Goal: Use online tool/utility: Utilize a website feature to perform a specific function

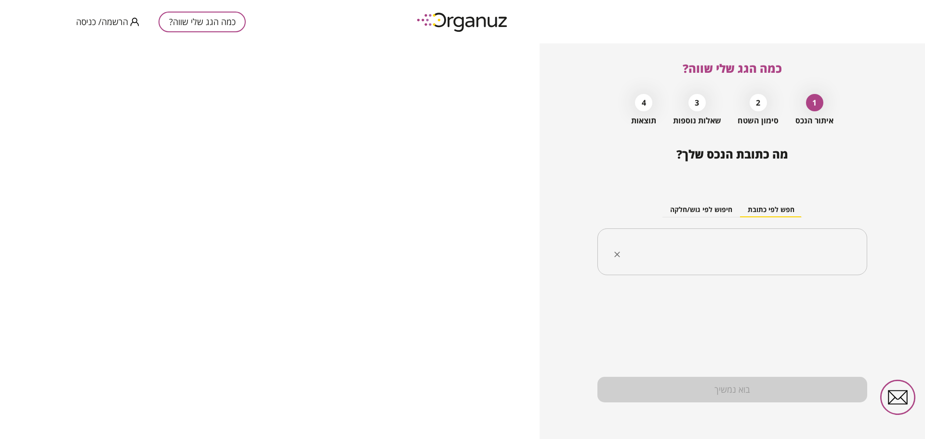
click at [743, 254] on input "text" at bounding box center [736, 252] width 240 height 24
click at [744, 240] on input "text" at bounding box center [736, 252] width 240 height 24
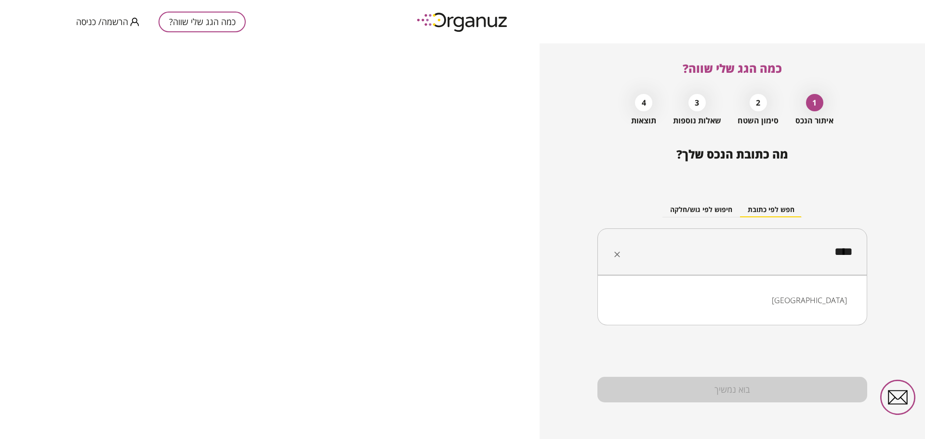
click at [848, 303] on li "[GEOGRAPHIC_DATA]" at bounding box center [732, 300] width 245 height 17
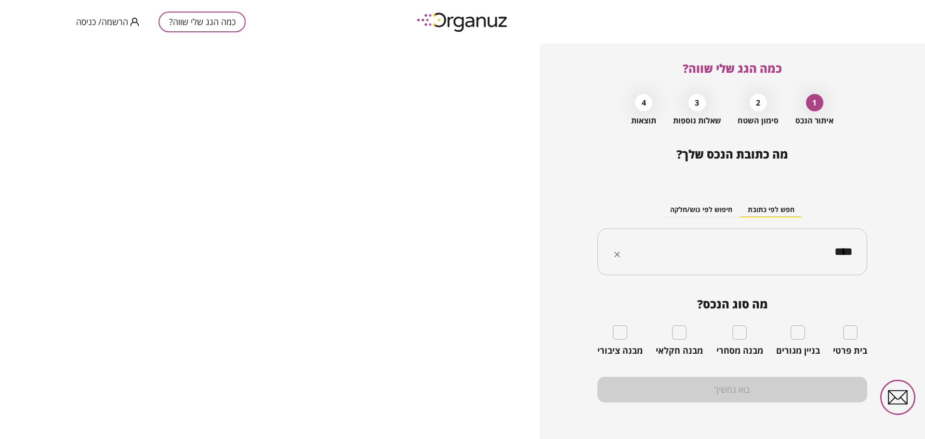
type input "****"
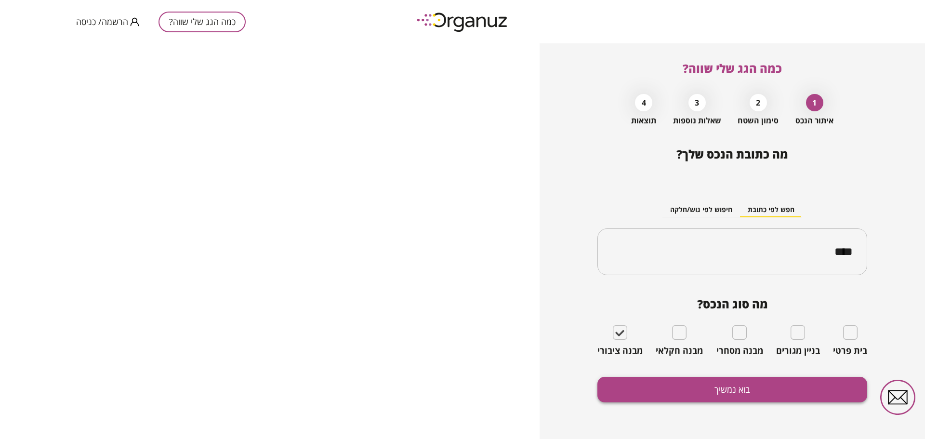
click at [721, 383] on button "בוא נמשיך" at bounding box center [733, 390] width 270 height 26
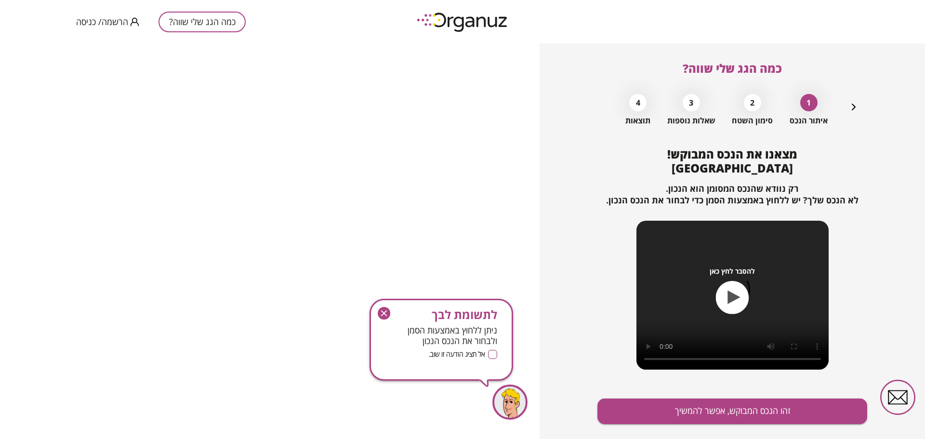
scroll to position [22, 0]
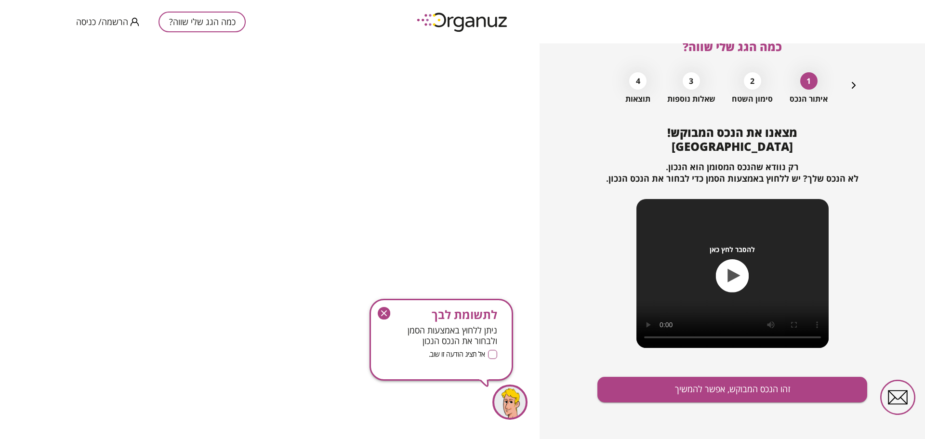
click at [733, 277] on icon "button" at bounding box center [734, 275] width 13 height 13
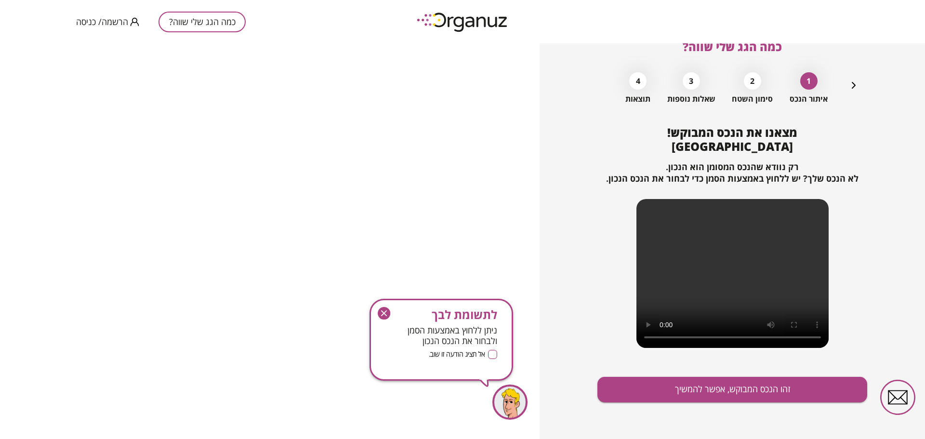
click at [711, 294] on video at bounding box center [733, 273] width 192 height 149
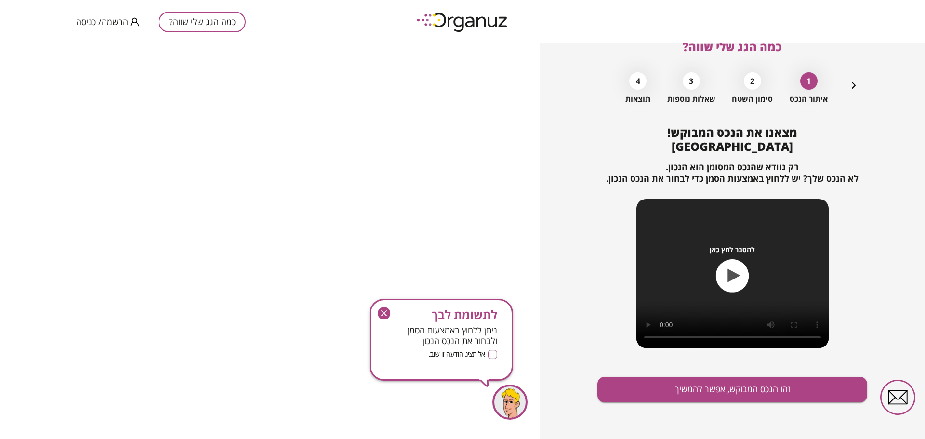
click at [726, 277] on icon "button" at bounding box center [732, 275] width 33 height 33
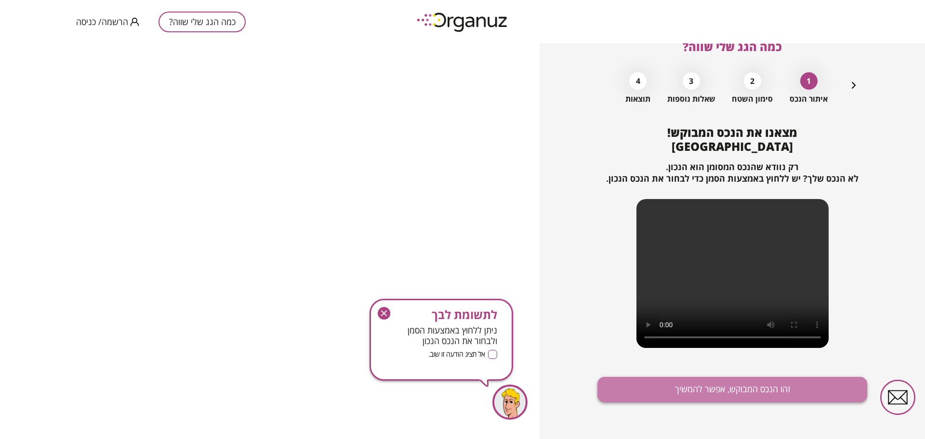
click at [758, 394] on button "זהו הנכס המבוקש, אפשר להמשיך" at bounding box center [733, 390] width 270 height 26
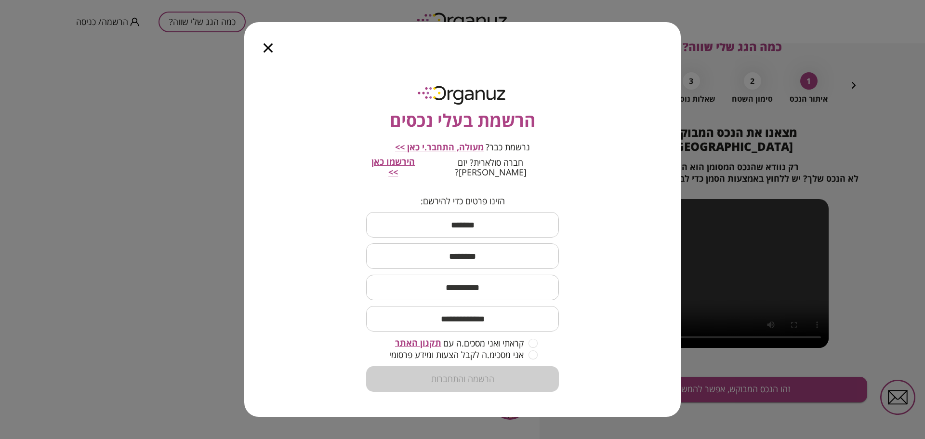
click at [487, 234] on input "text" at bounding box center [462, 225] width 193 height 28
click at [473, 227] on input "text" at bounding box center [462, 225] width 193 height 28
click at [475, 221] on input "text" at bounding box center [462, 225] width 193 height 28
click at [270, 53] on icon "button" at bounding box center [268, 47] width 9 height 9
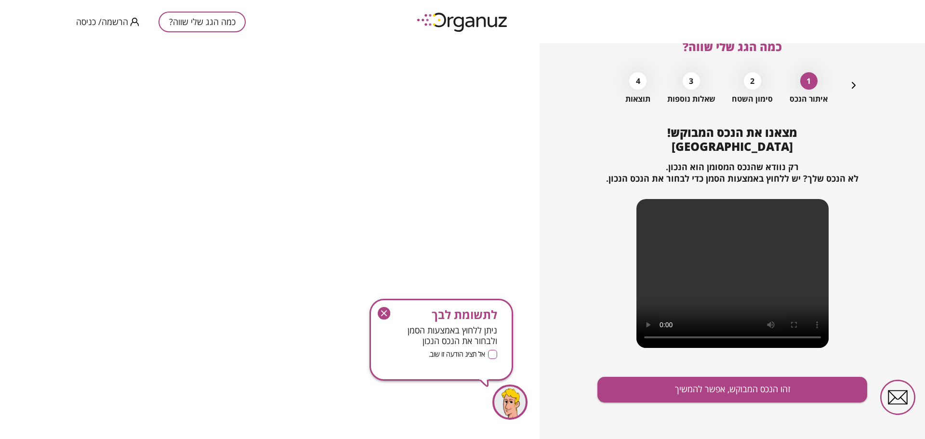
click at [735, 141] on span "מצאנו את הנכס המבוקש! [GEOGRAPHIC_DATA]" at bounding box center [733, 139] width 130 height 30
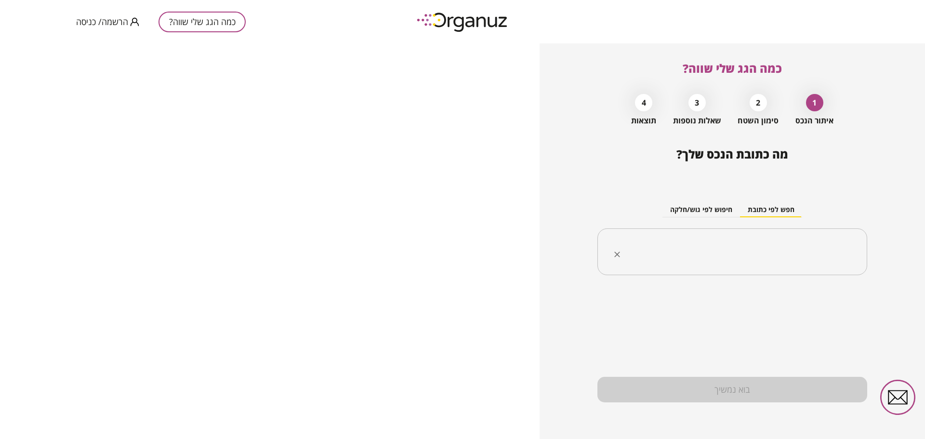
click at [789, 265] on div "​" at bounding box center [733, 251] width 270 height 47
click at [788, 253] on input "text" at bounding box center [736, 252] width 240 height 24
click at [797, 260] on input "text" at bounding box center [736, 252] width 240 height 24
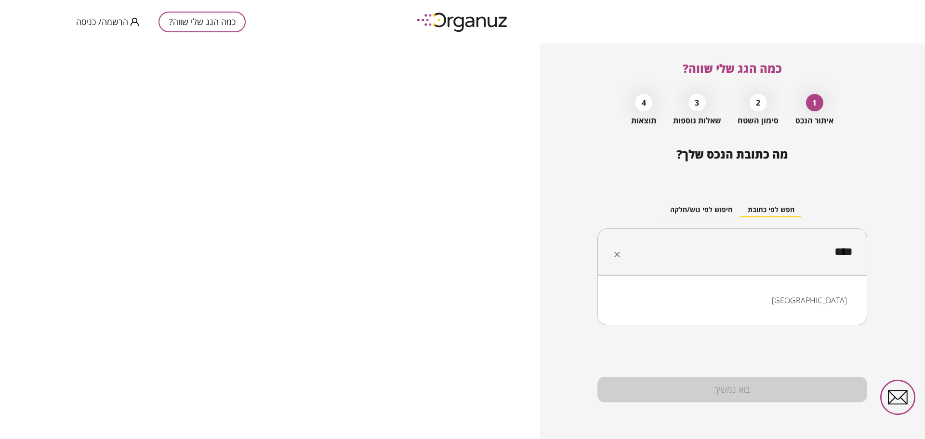
type input "****"
click at [727, 387] on div "בוא נמשיך" at bounding box center [733, 390] width 270 height 26
click at [740, 247] on input "****" at bounding box center [736, 252] width 240 height 24
click at [721, 367] on div "מה כתובת הנכס שלך? חפש לפי כתובת חיפוש לפי גוש/חלקה **** ​ חיפה בוא נמשיך" at bounding box center [733, 293] width 270 height 292
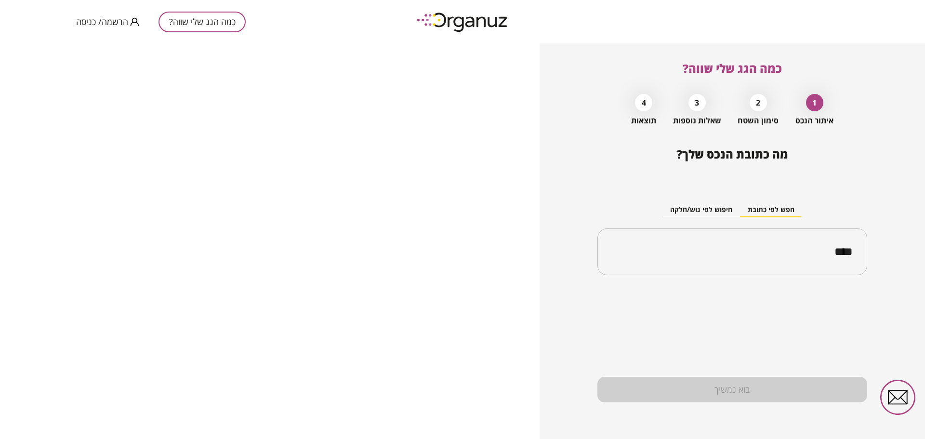
click at [733, 394] on div "בוא נמשיך" at bounding box center [733, 390] width 270 height 26
click at [843, 255] on input "****" at bounding box center [736, 252] width 240 height 24
click at [825, 297] on li "[GEOGRAPHIC_DATA]" at bounding box center [732, 300] width 245 height 17
click at [736, 393] on div "בוא נמשיך" at bounding box center [733, 390] width 270 height 26
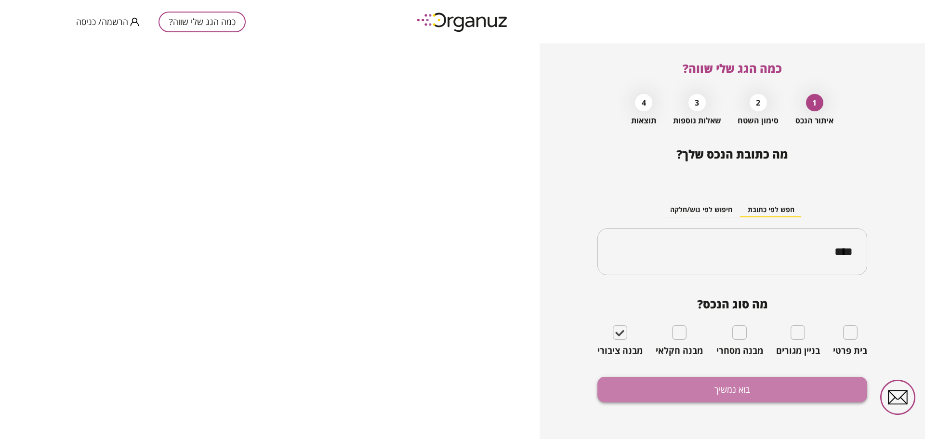
click at [735, 389] on button "בוא נמשיך" at bounding box center [733, 390] width 270 height 26
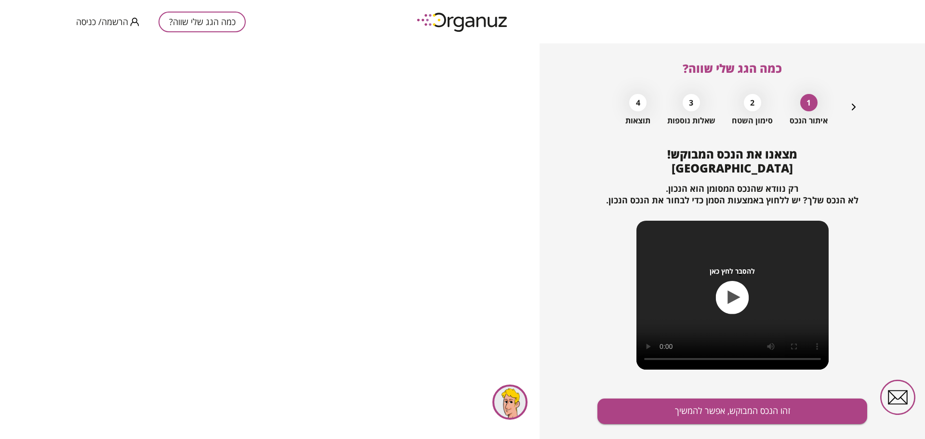
scroll to position [22, 0]
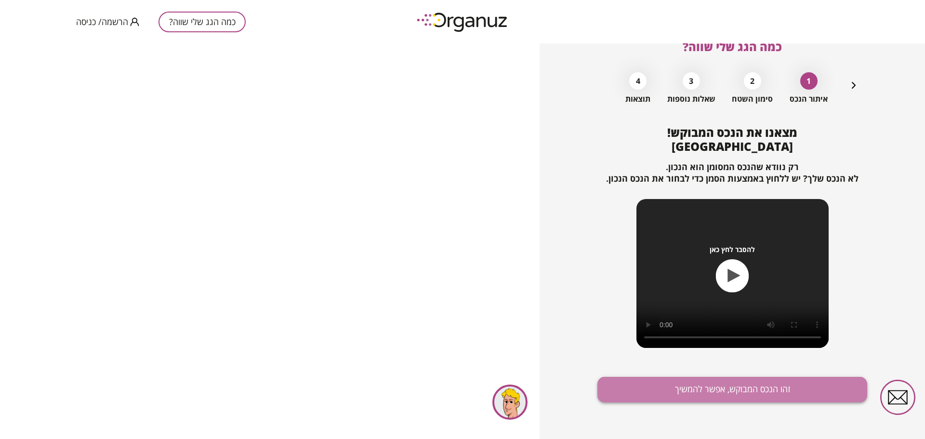
click at [774, 387] on button "זהו הנכס המבוקש, אפשר להמשיך" at bounding box center [733, 390] width 270 height 26
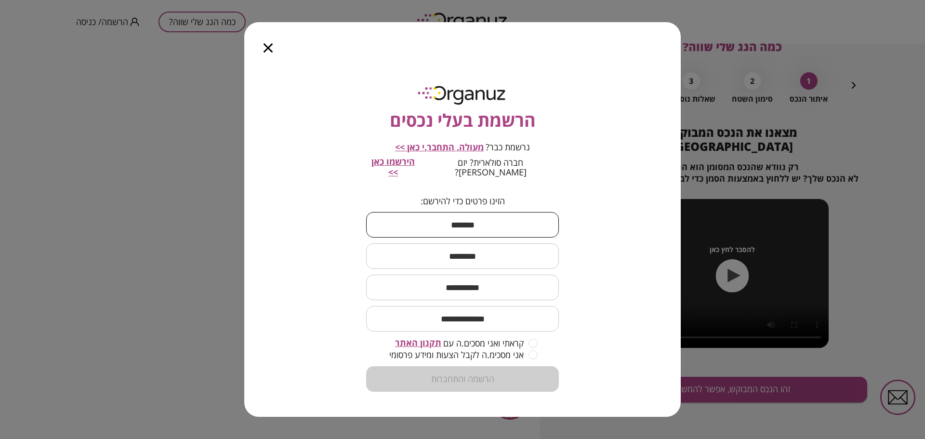
click at [502, 224] on input "text" at bounding box center [462, 225] width 193 height 28
click at [270, 53] on icon "button" at bounding box center [268, 47] width 9 height 9
